Goal: Task Accomplishment & Management: Manage account settings

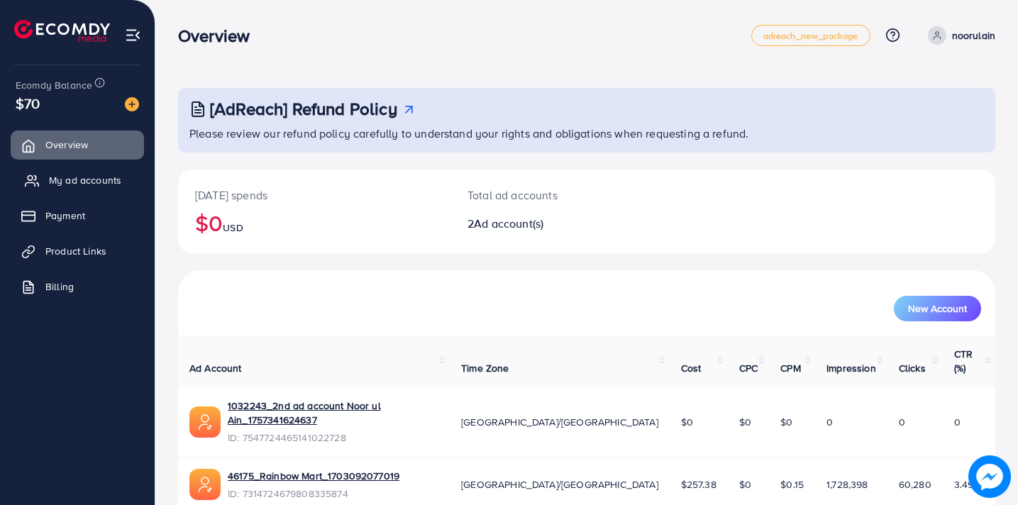
click at [92, 178] on span "My ad accounts" at bounding box center [85, 180] width 72 height 14
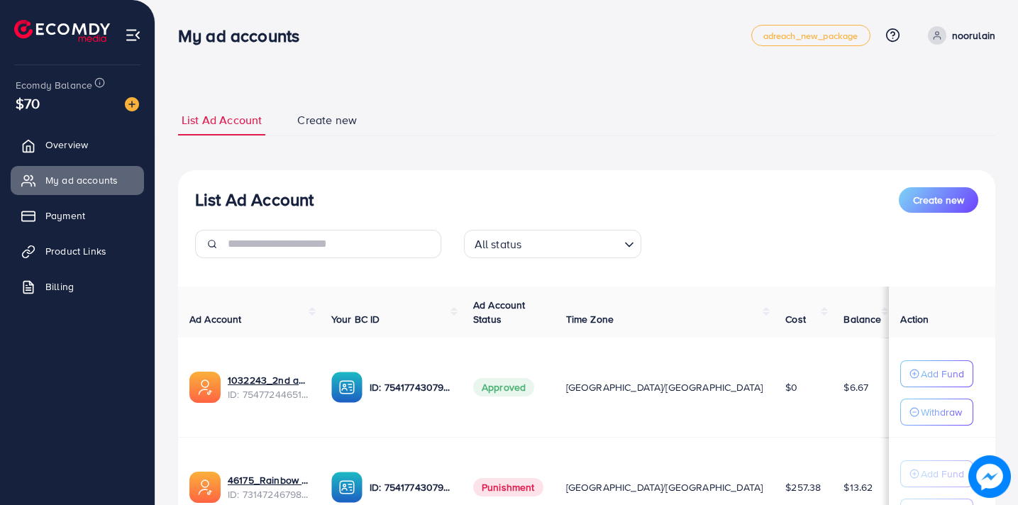
click at [405, 66] on div "**********" at bounding box center [586, 320] width 863 height 640
